Goal: Transaction & Acquisition: Subscribe to service/newsletter

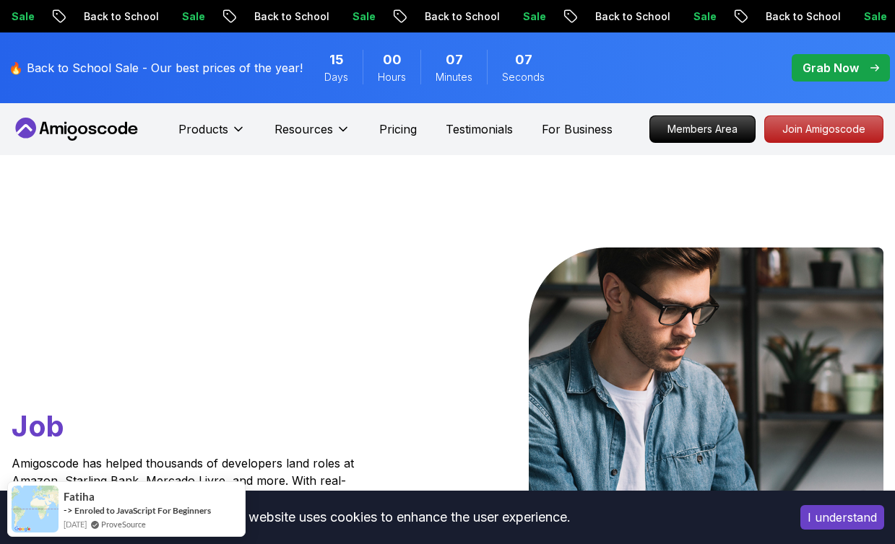
click at [221, 130] on p "Products" at bounding box center [203, 129] width 50 height 17
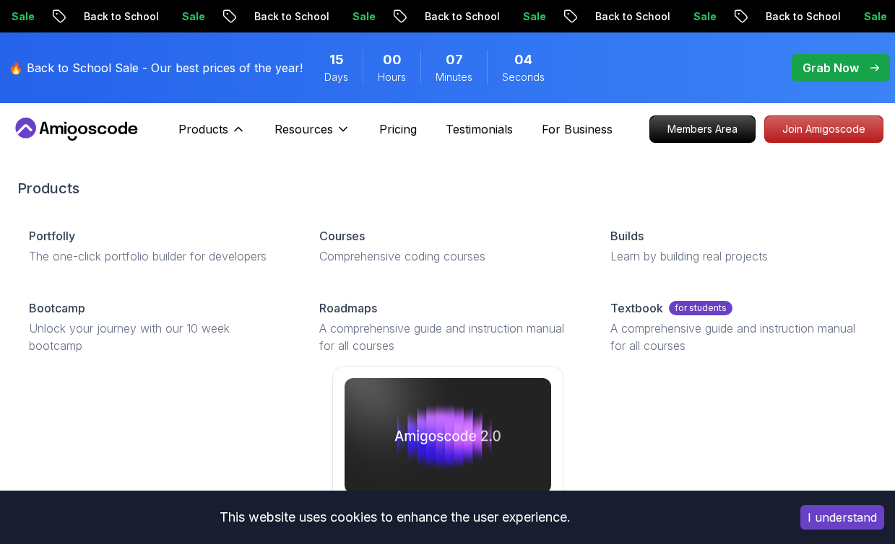
click at [365, 236] on p "Courses" at bounding box center [341, 235] width 45 height 17
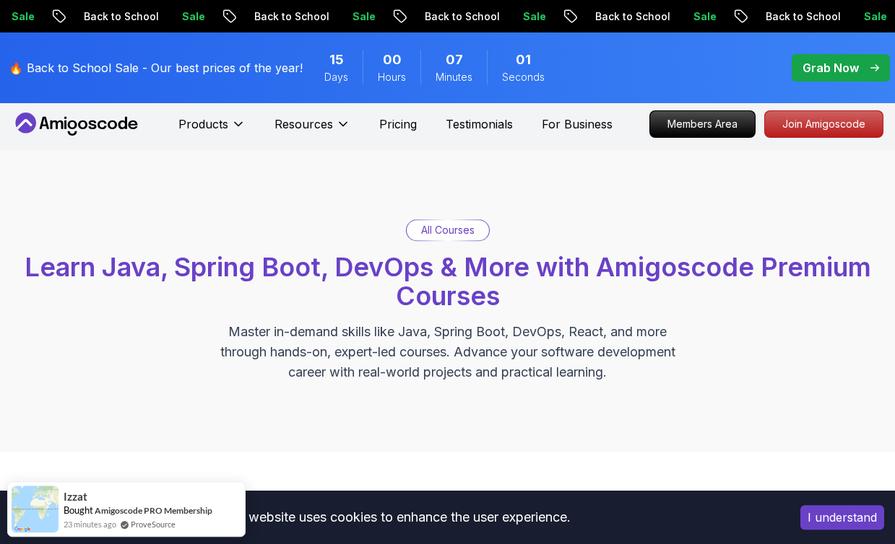
scroll to position [5, 0]
click at [636, 190] on div "All Courses Learn Java, Spring Boot, DevOps & More with Amigoscode Premium Cour…" at bounding box center [447, 301] width 895 height 302
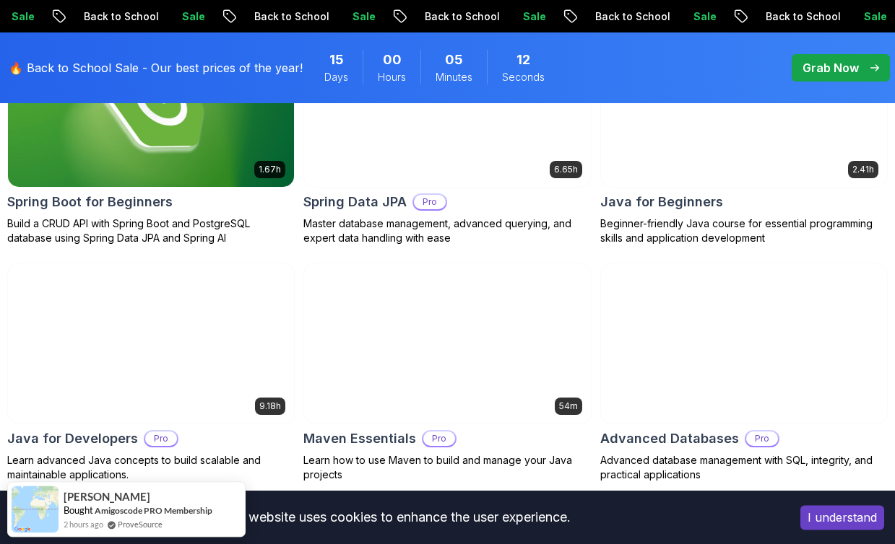
scroll to position [832, 0]
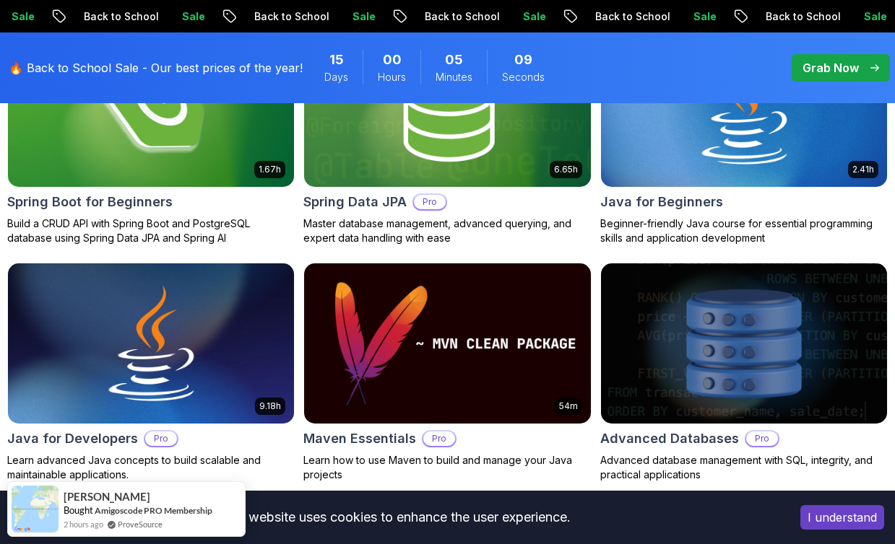
click at [853, 69] on p "Grab Now" at bounding box center [830, 67] width 56 height 17
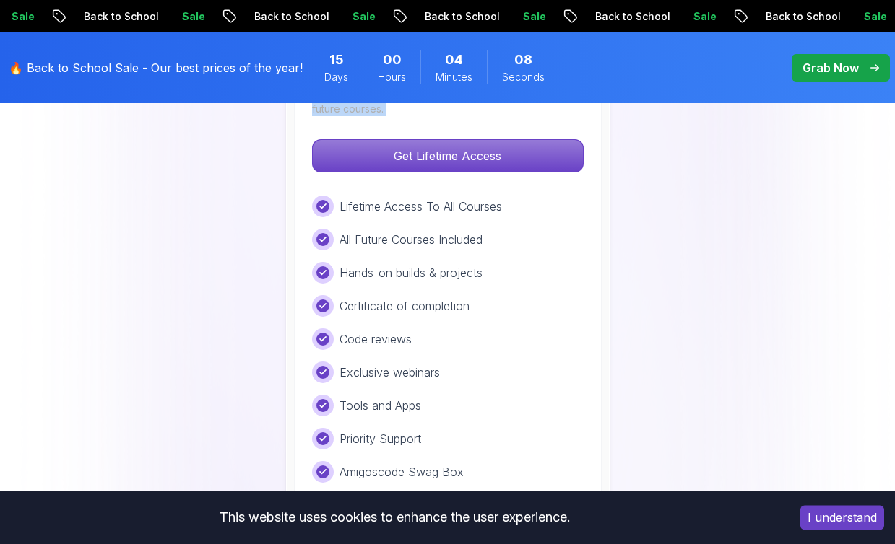
scroll to position [1211, 0]
click at [520, 144] on p "Get Lifetime Access" at bounding box center [448, 156] width 270 height 32
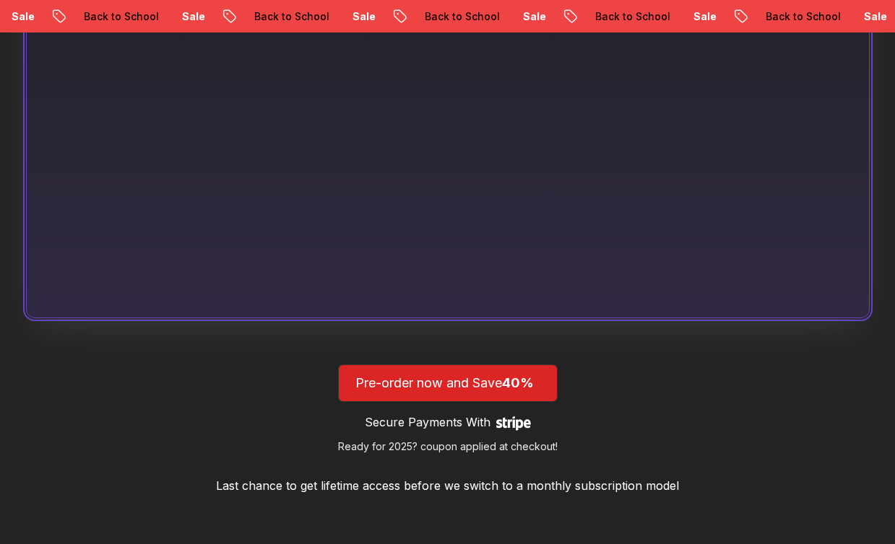
scroll to position [1110, 0]
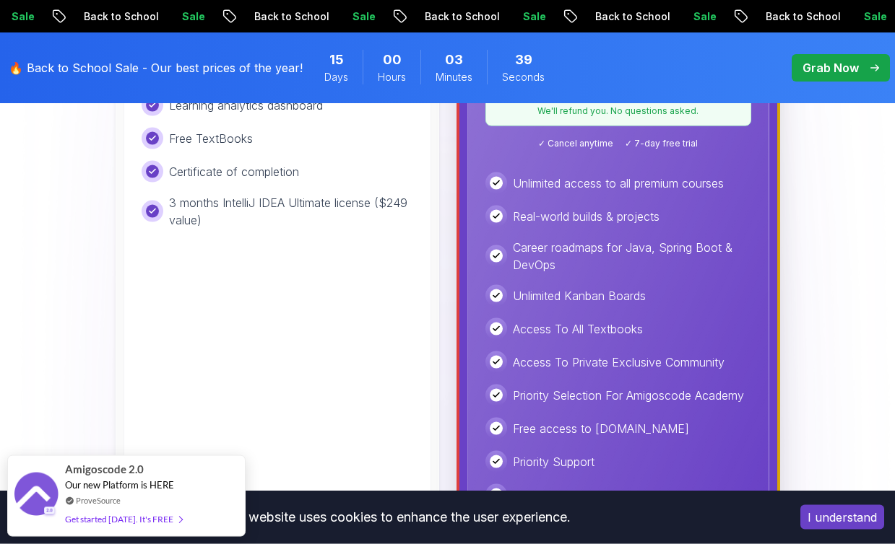
scroll to position [670, 0]
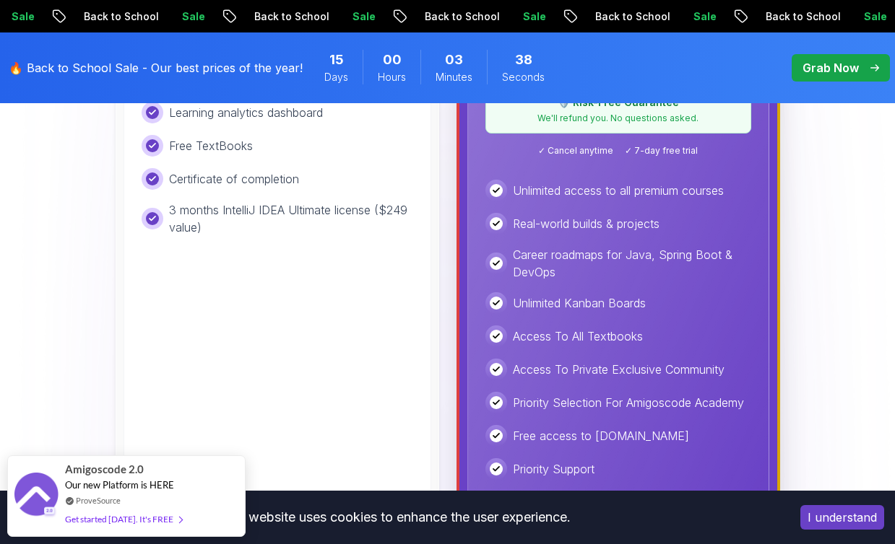
click at [681, 200] on div "Unlimited access to all premium courses" at bounding box center [618, 191] width 266 height 22
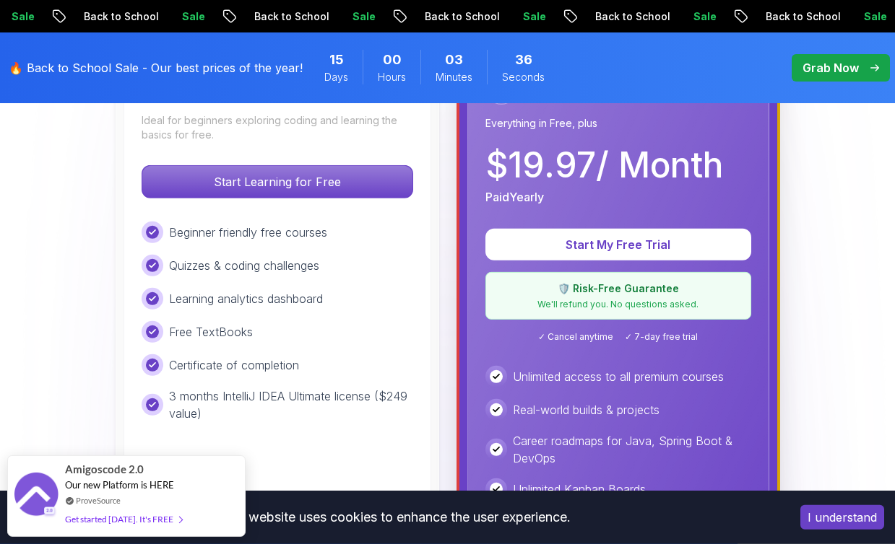
scroll to position [483, 0]
click at [641, 165] on p "$ 19.97 / Month" at bounding box center [604, 166] width 238 height 35
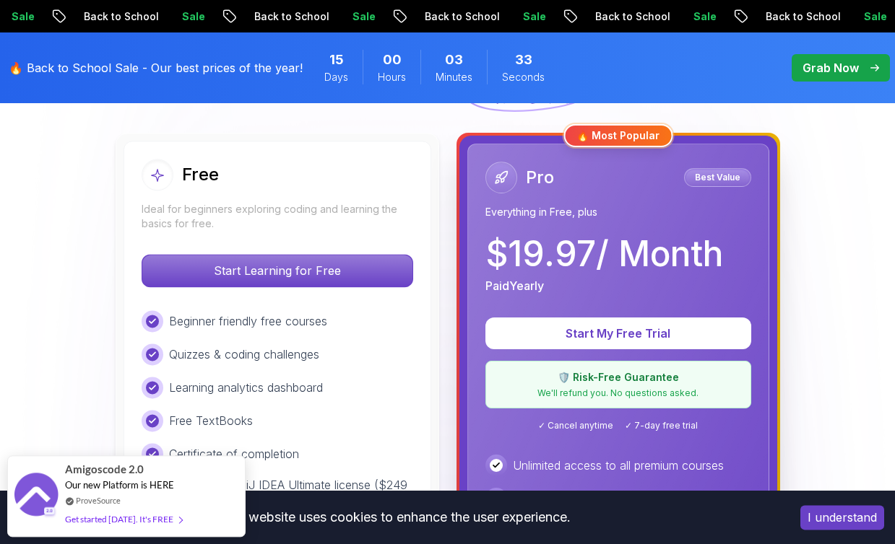
scroll to position [395, 0]
click at [727, 180] on p "Best Value" at bounding box center [717, 177] width 63 height 14
click at [646, 192] on div "Pro Best Value" at bounding box center [618, 178] width 266 height 32
click at [658, 133] on div "🔥 Most Popular" at bounding box center [617, 135] width 109 height 23
click at [663, 288] on div "Paid Yearly" at bounding box center [604, 285] width 238 height 17
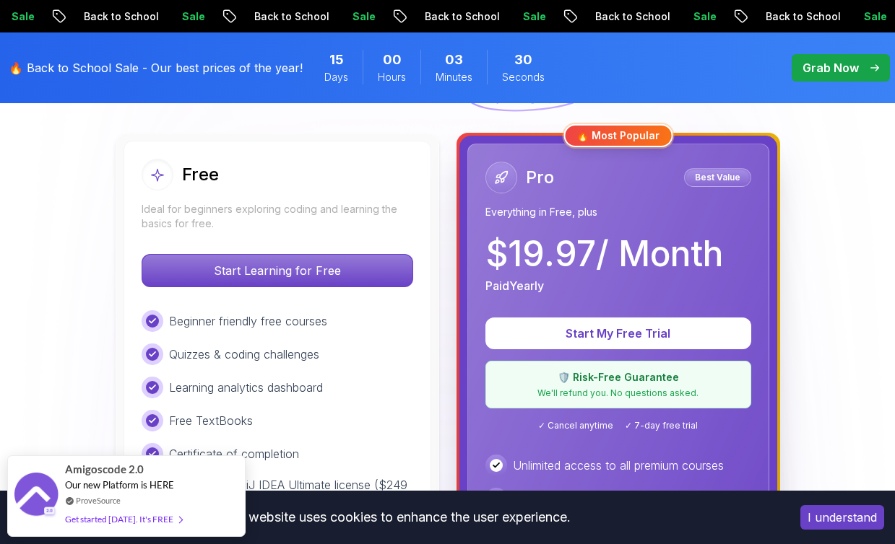
click at [661, 380] on p "🛡️ Risk-Free Guarantee" at bounding box center [618, 377] width 247 height 14
click at [708, 279] on div "Paid Yearly" at bounding box center [604, 285] width 238 height 17
click at [704, 330] on p "Start My Free Trial" at bounding box center [617, 333] width 231 height 17
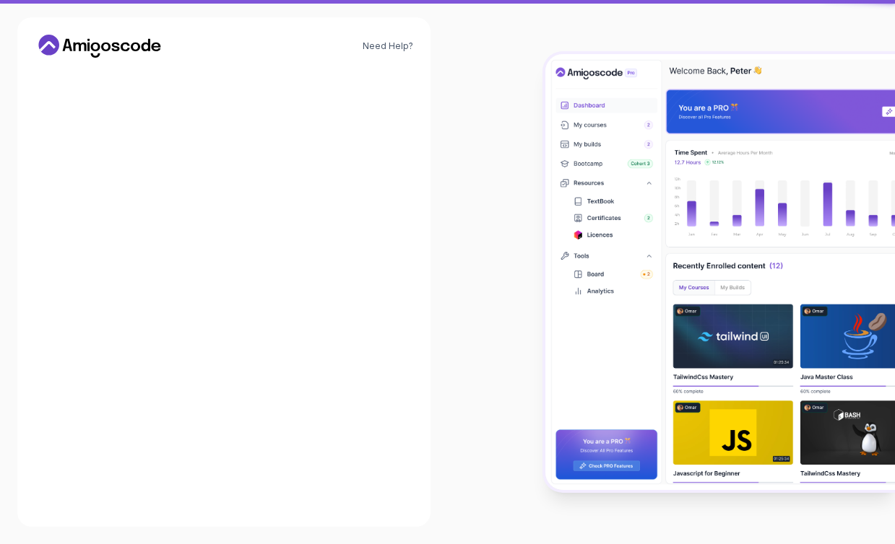
scroll to position [48, 0]
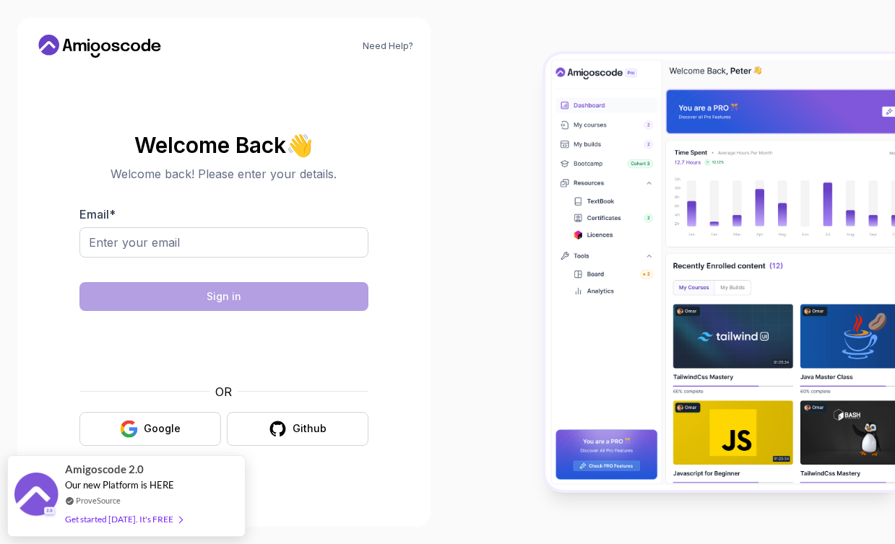
click at [175, 422] on div "Google" at bounding box center [162, 429] width 37 height 14
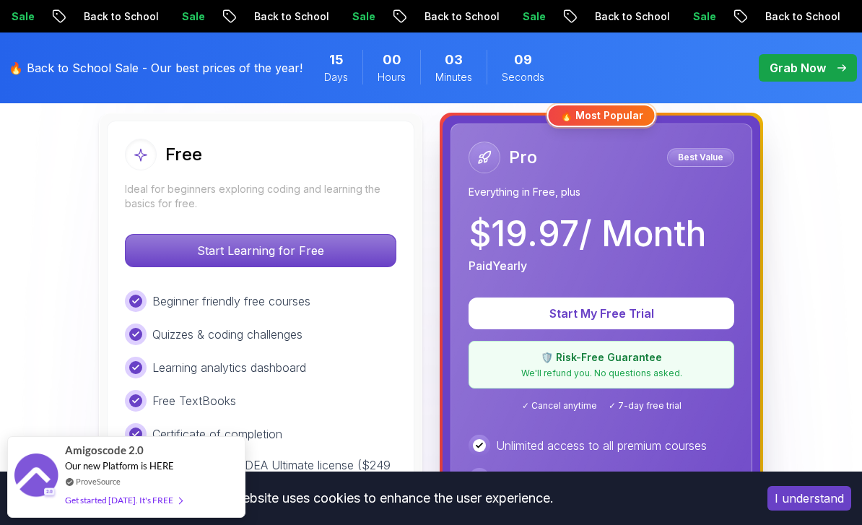
click at [721, 257] on div "$ 19.97 / Month Paid Yearly" at bounding box center [602, 246] width 266 height 58
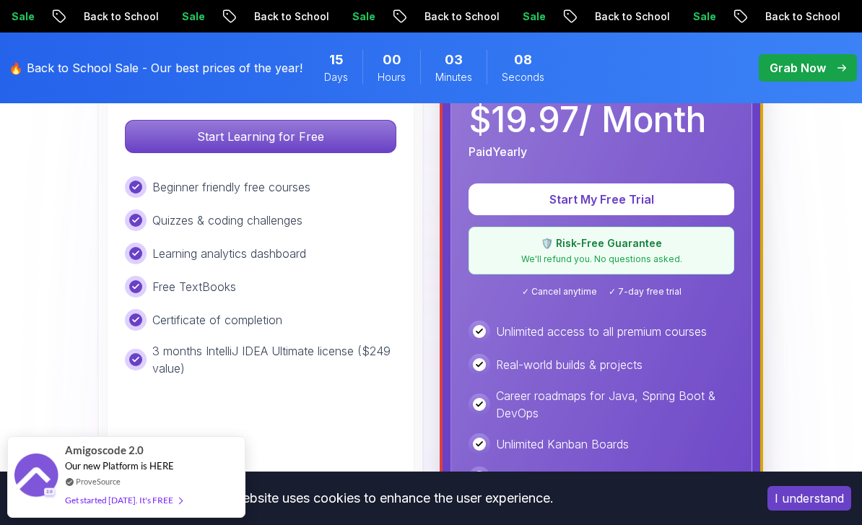
scroll to position [538, 0]
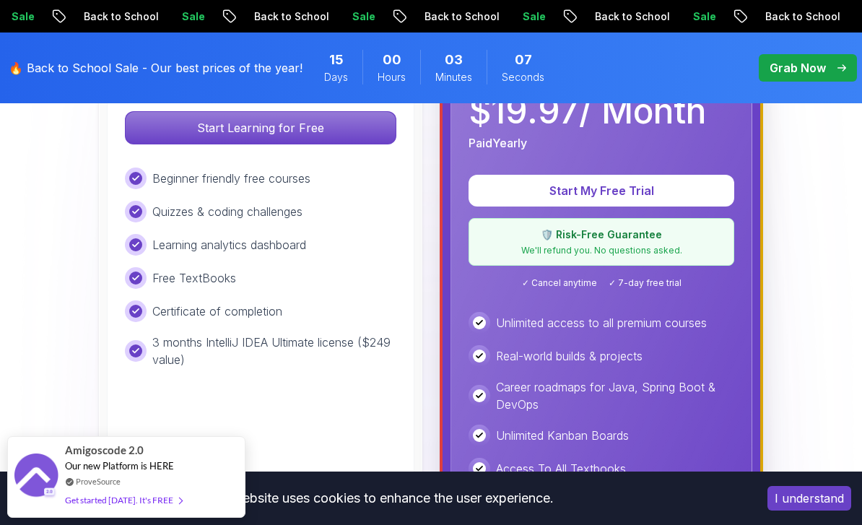
click at [710, 245] on p "We'll refund you. No questions asked." at bounding box center [601, 251] width 247 height 12
click at [692, 243] on div "🛡️ Risk-Free Guarantee We'll refund you. No questions asked." at bounding box center [602, 242] width 266 height 48
click at [693, 199] on p "Start My Free Trial" at bounding box center [601, 190] width 231 height 17
